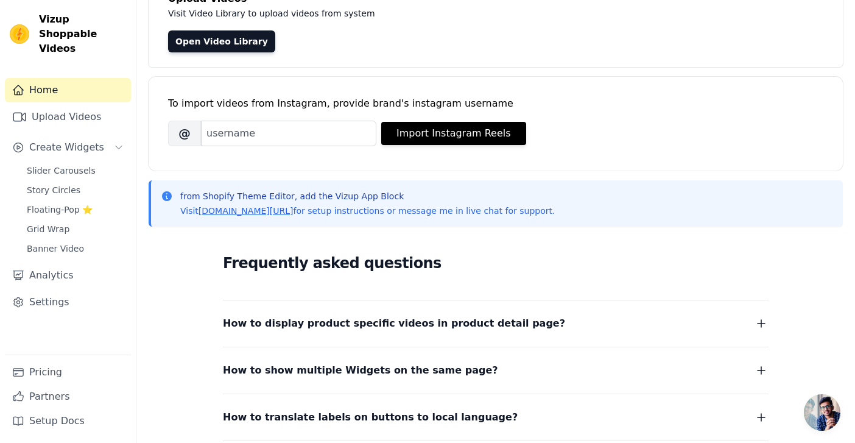
scroll to position [97, 0]
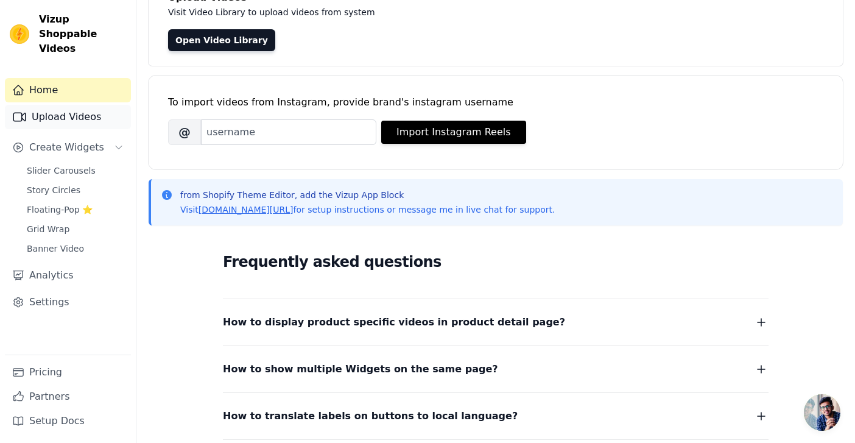
click at [69, 105] on link "Upload Videos" at bounding box center [68, 117] width 126 height 24
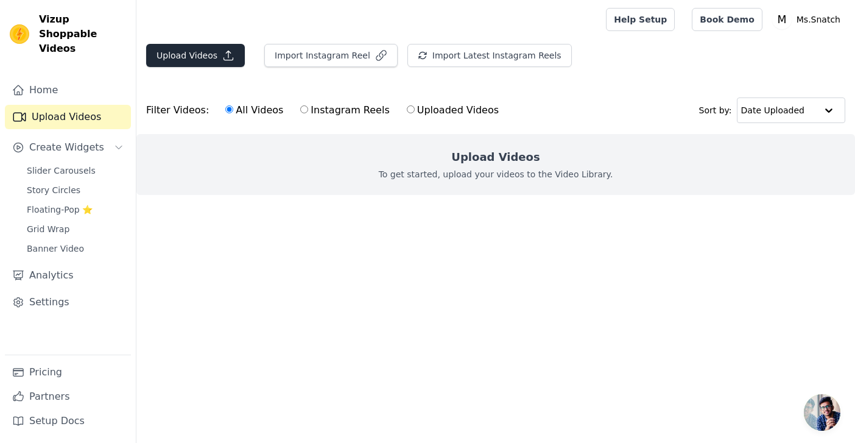
click at [196, 51] on button "Upload Videos" at bounding box center [195, 55] width 99 height 23
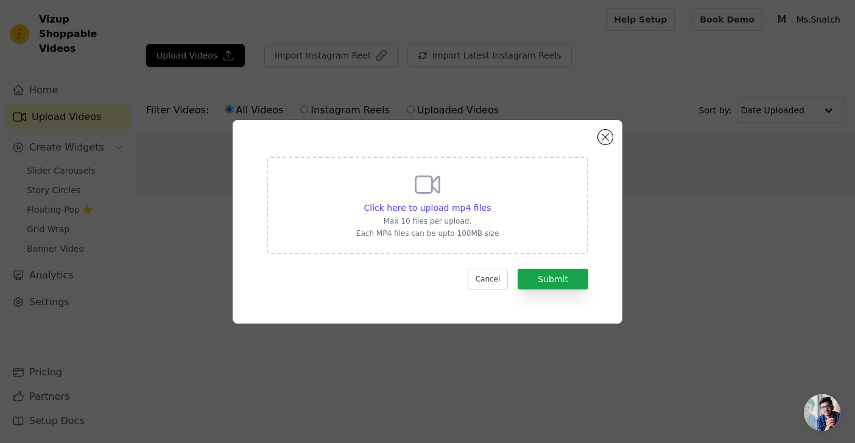
click at [444, 199] on div "Click here to upload mp4 files Max 10 files per upload. Each MP4 files can be u…" at bounding box center [427, 204] width 142 height 68
click at [490, 201] on input "Click here to upload mp4 files Max 10 files per upload. Each MP4 files can be u…" at bounding box center [490, 201] width 1 height 1
type input "C:\fakepath\video_7519674366515219767.mp4"
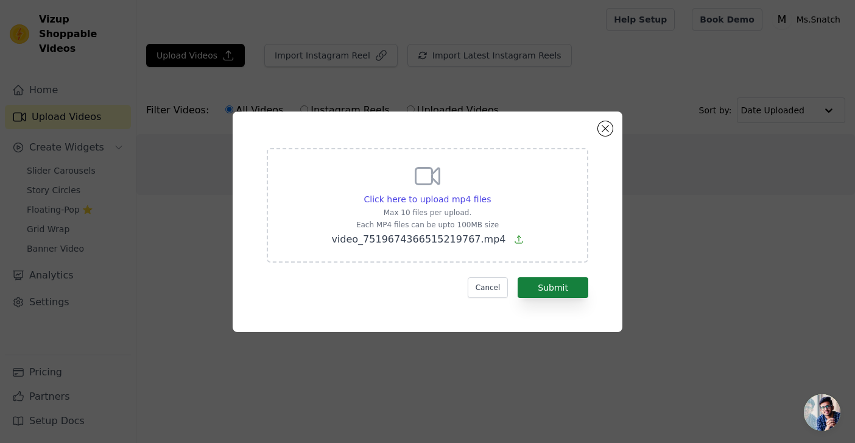
click at [559, 281] on button "Submit" at bounding box center [553, 287] width 71 height 21
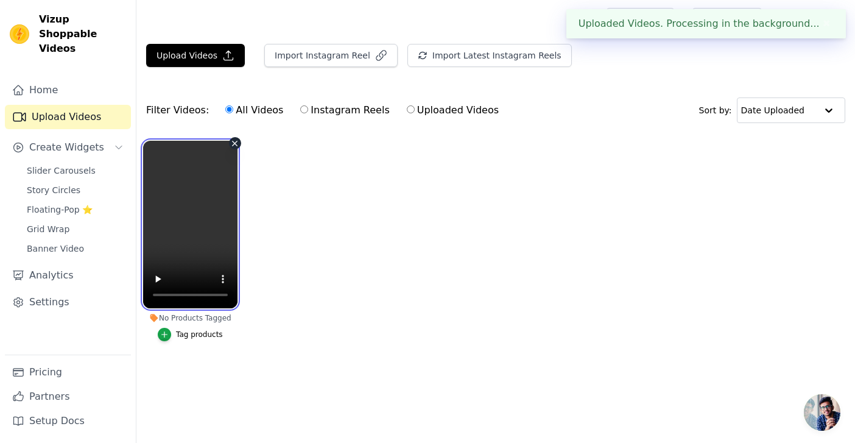
click at [198, 234] on video at bounding box center [190, 224] width 94 height 167
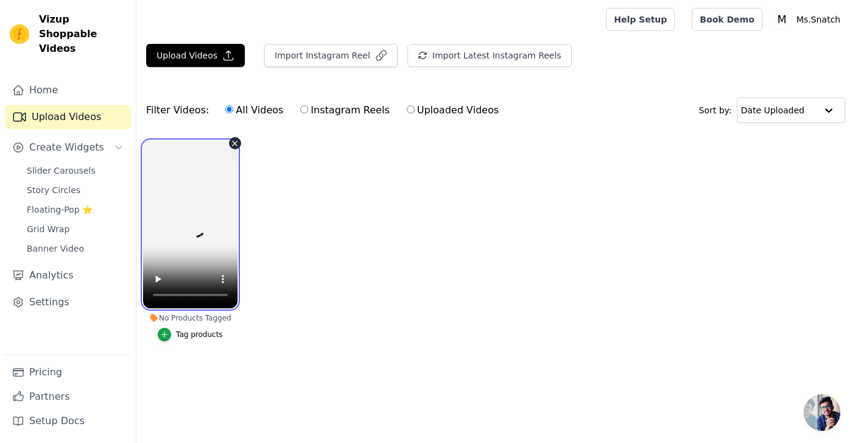
click at [217, 248] on video at bounding box center [190, 224] width 94 height 167
click at [214, 246] on video at bounding box center [190, 224] width 94 height 167
click at [158, 155] on video at bounding box center [190, 224] width 94 height 167
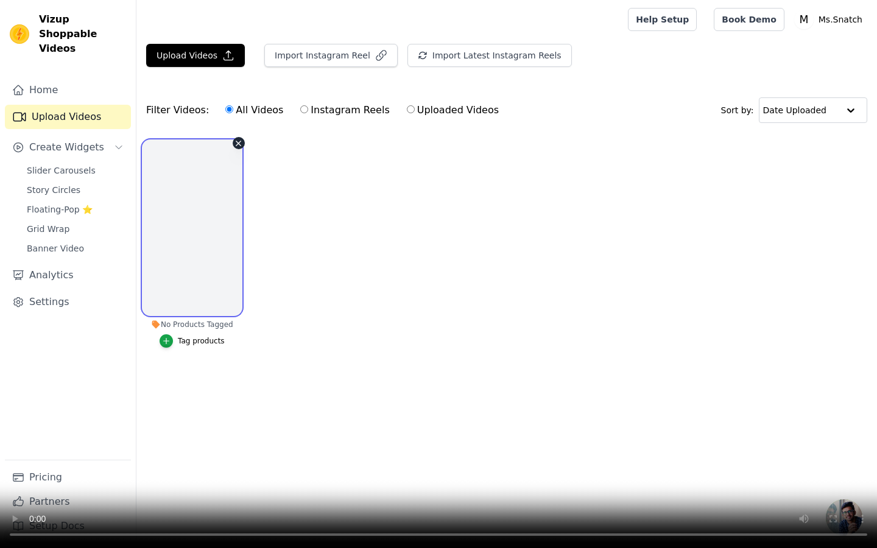
click at [543, 442] on video at bounding box center [438, 274] width 877 height 548
